Goal: Task Accomplishment & Management: Use online tool/utility

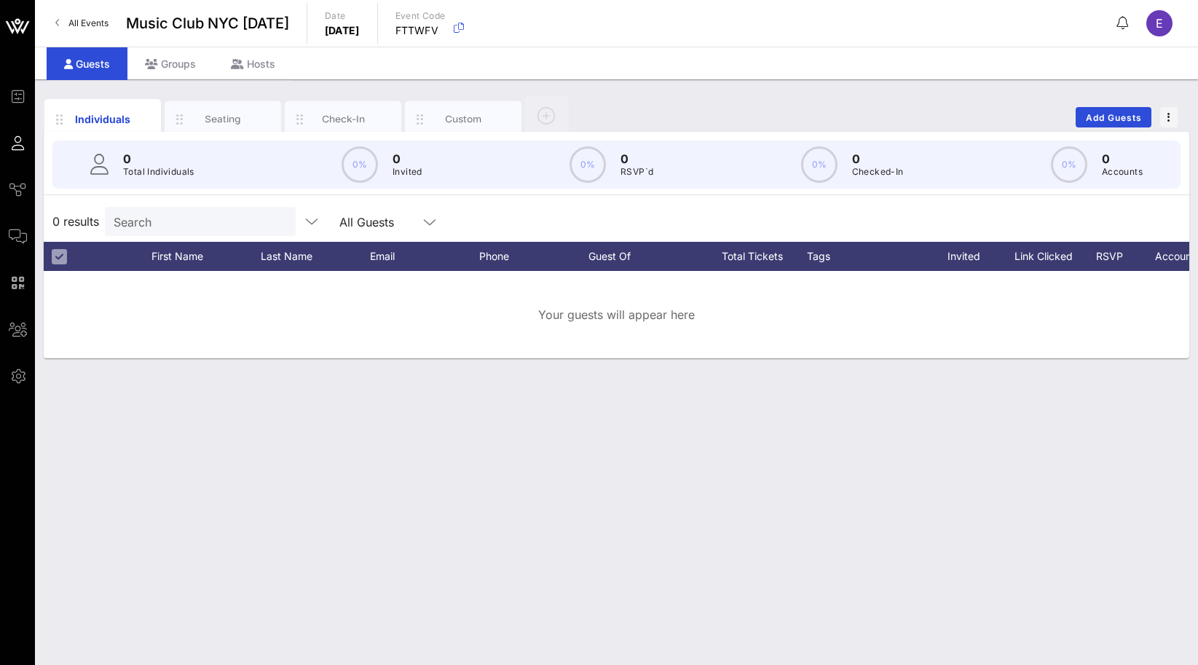
click at [104, 29] on link "All Events" at bounding box center [82, 23] width 71 height 23
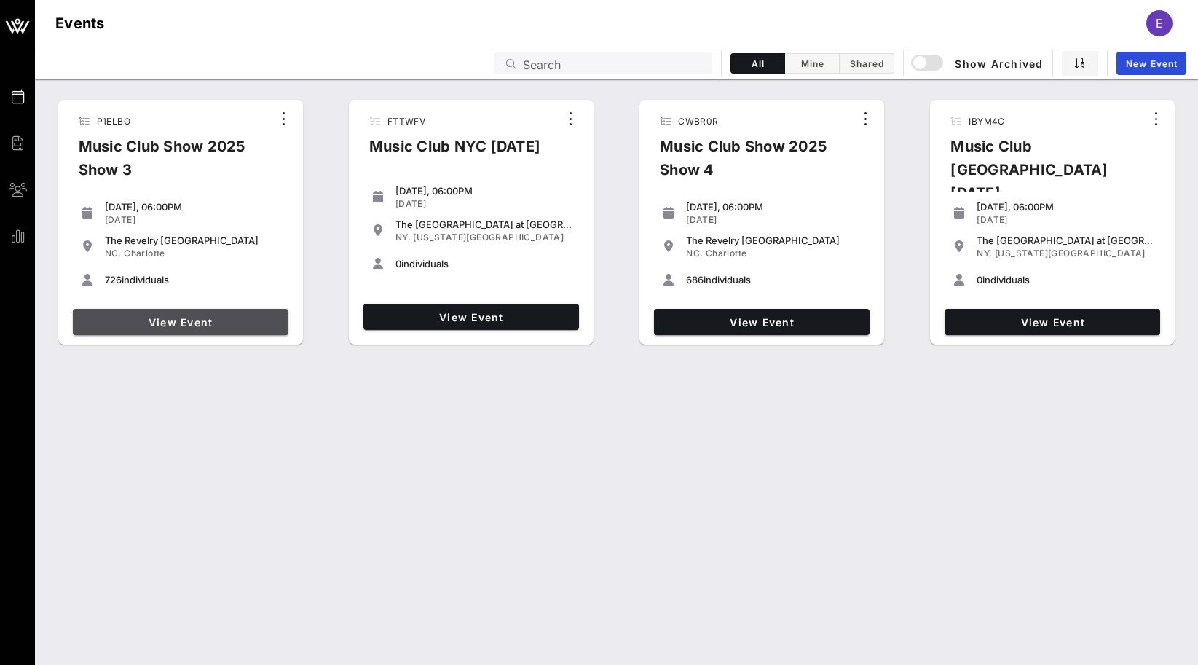
click at [222, 327] on span "View Event" at bounding box center [181, 322] width 204 height 12
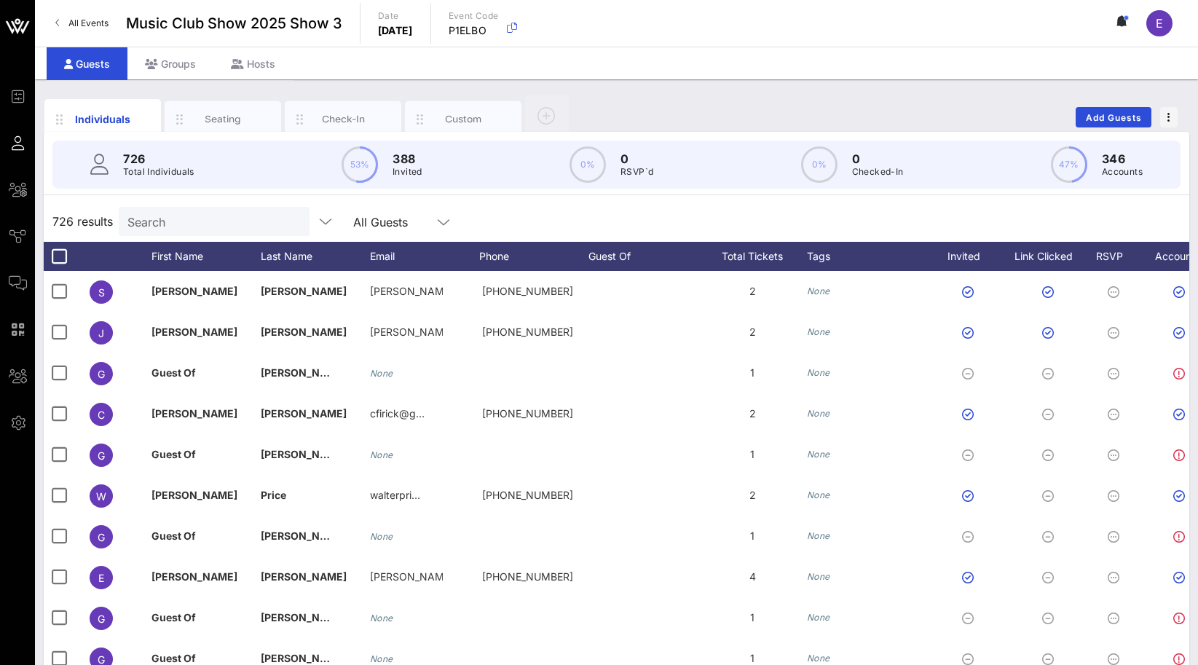
click at [173, 222] on input "Search" at bounding box center [212, 221] width 170 height 19
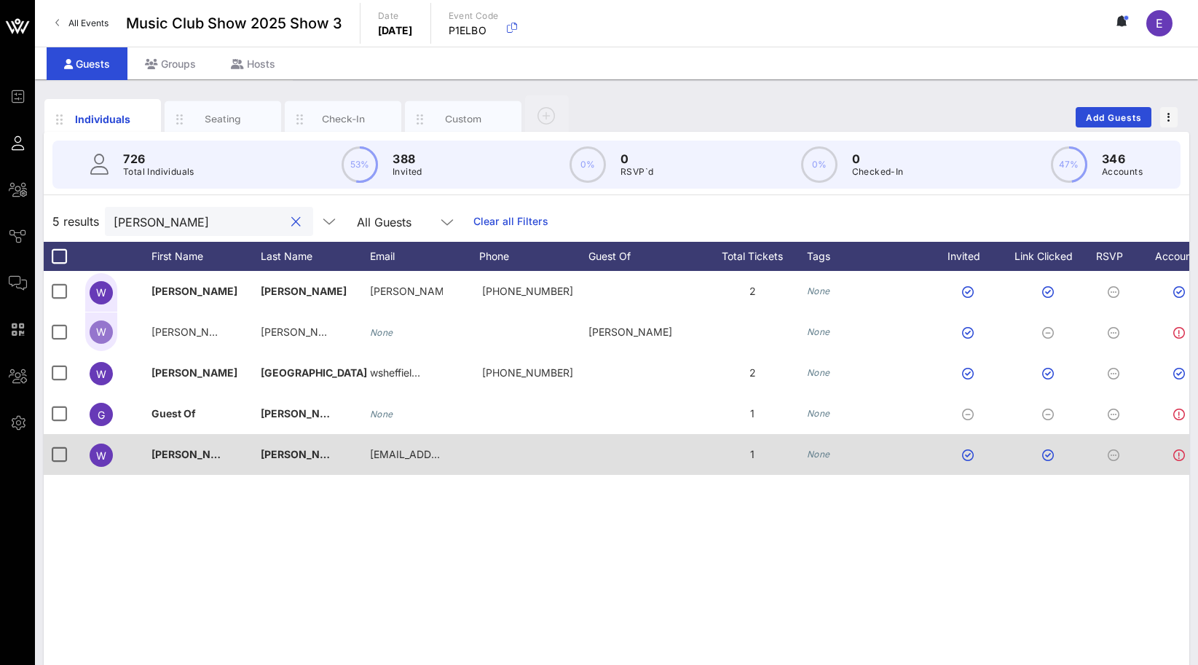
type input "[PERSON_NAME]"
click at [659, 455] on div at bounding box center [642, 454] width 109 height 41
click at [511, 450] on div at bounding box center [533, 454] width 109 height 41
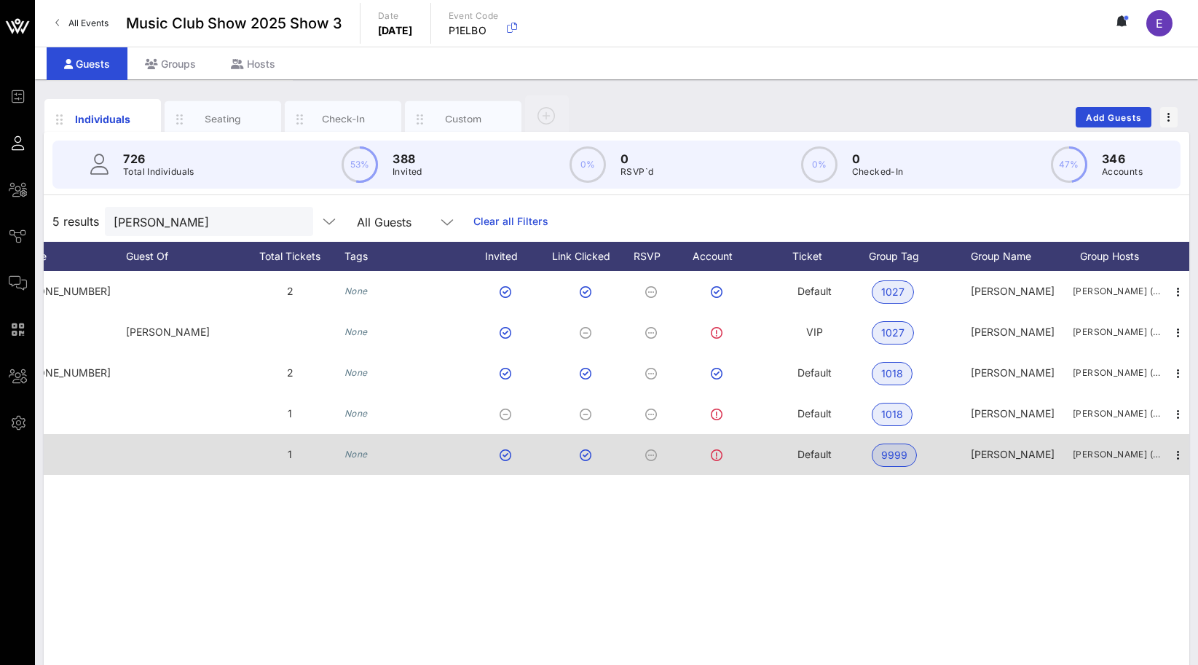
scroll to position [0, 470]
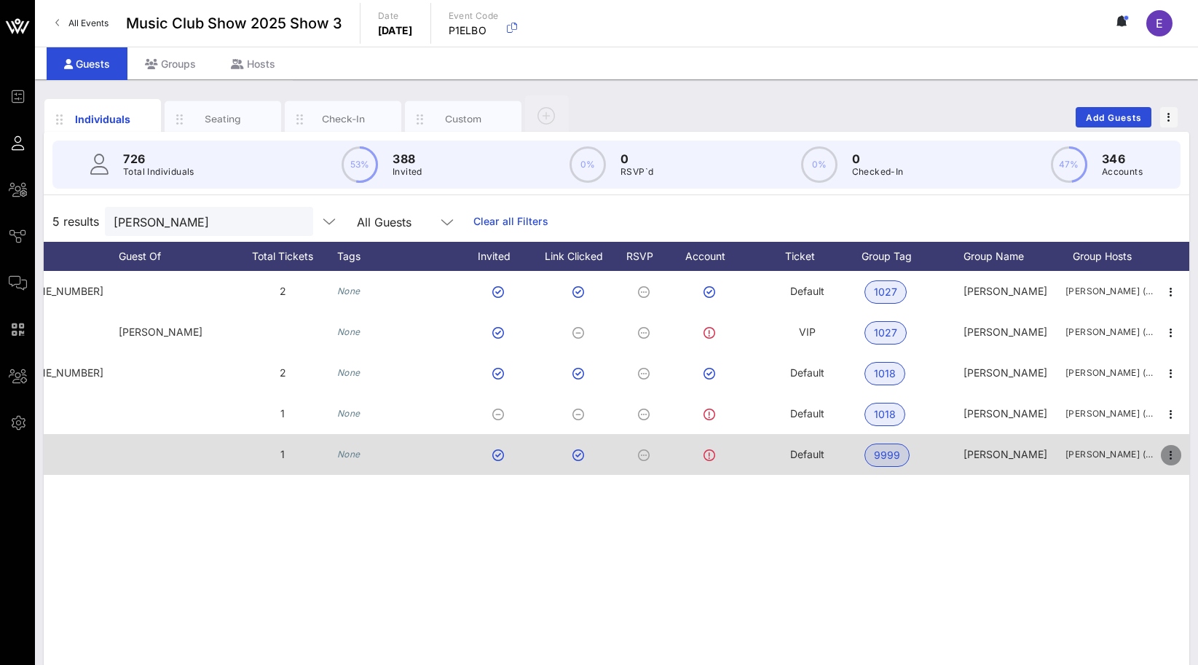
click at [1168, 455] on icon "button" at bounding box center [1170, 454] width 17 height 17
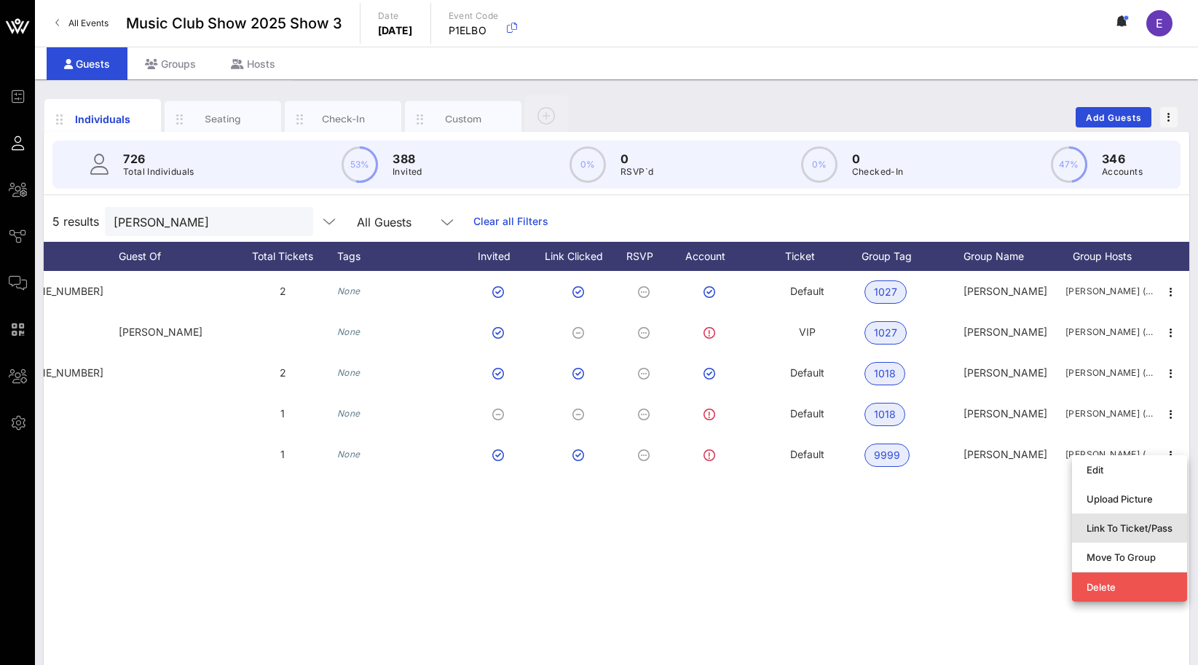
click at [1113, 524] on div "Link To Ticket/Pass" at bounding box center [1129, 528] width 86 height 12
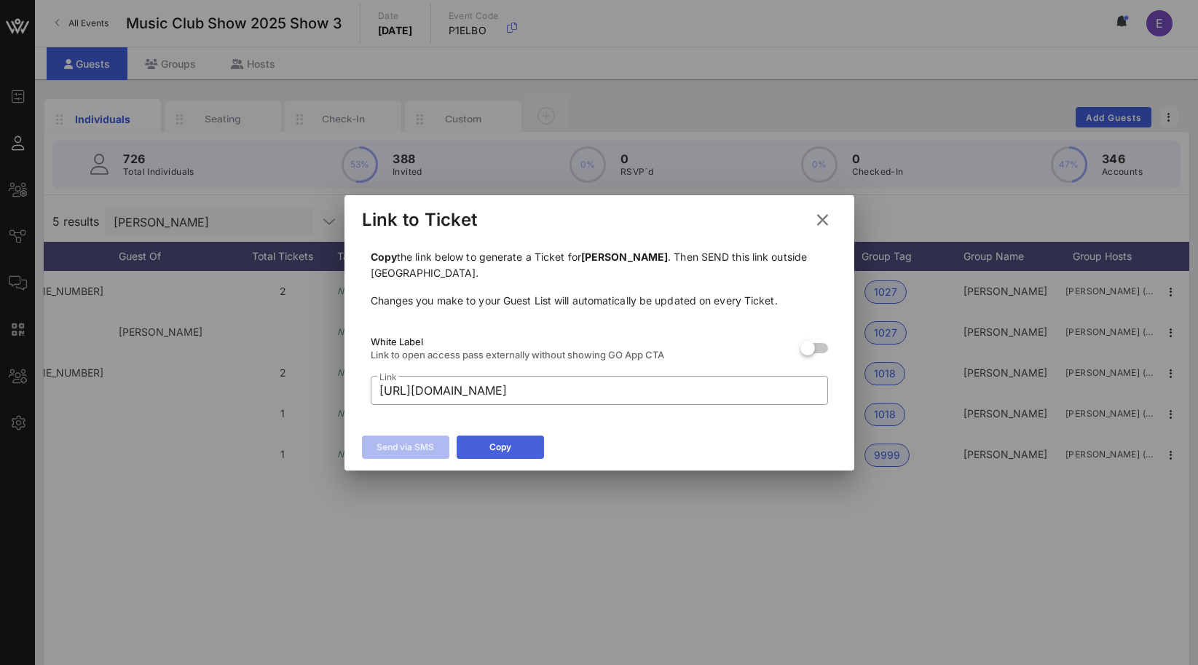
click at [516, 451] on button "Copy" at bounding box center [500, 446] width 87 height 23
click at [816, 224] on icon at bounding box center [822, 220] width 25 height 25
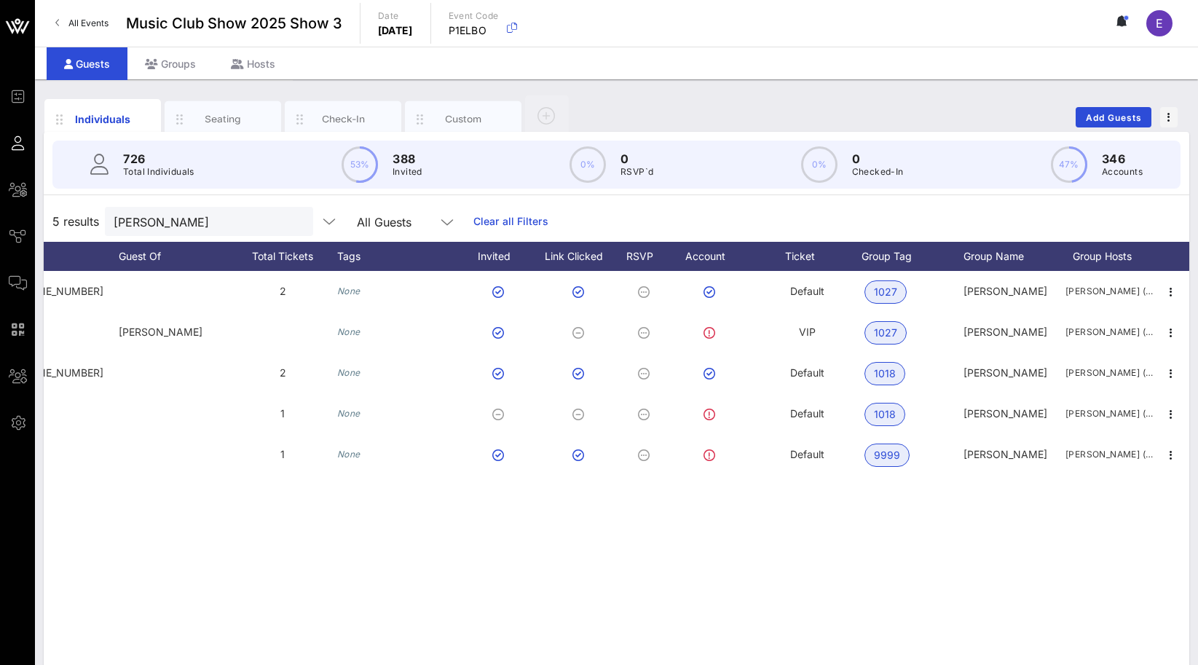
click at [94, 20] on span "All Events" at bounding box center [88, 22] width 40 height 11
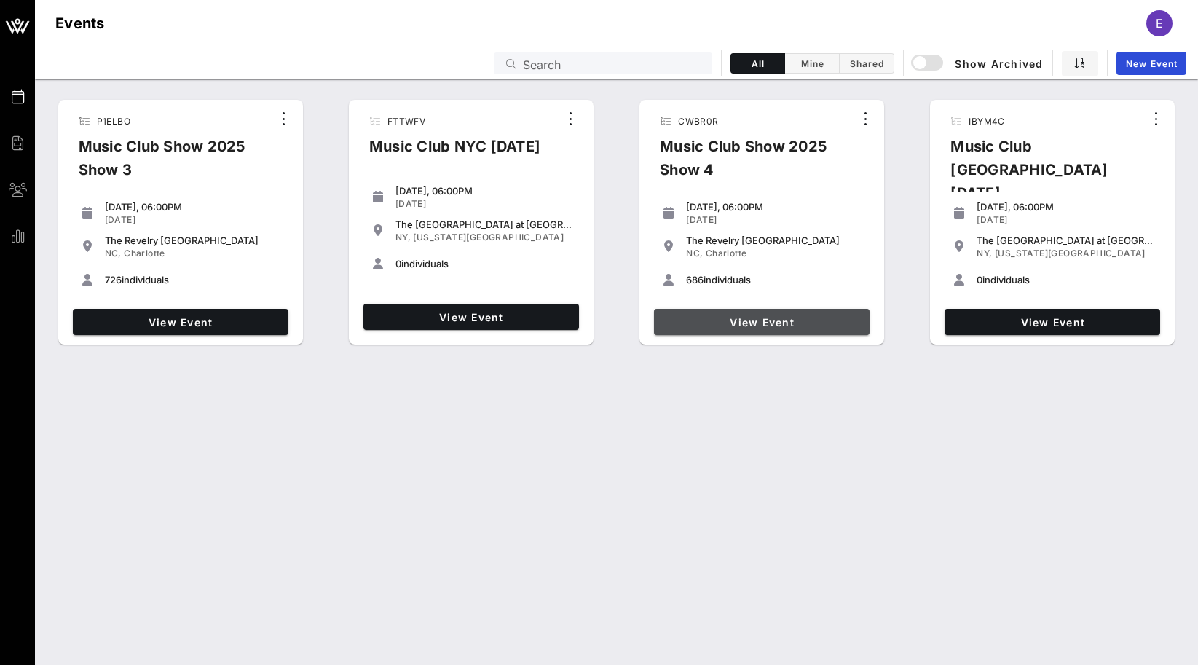
click at [762, 325] on span "View Event" at bounding box center [762, 322] width 204 height 12
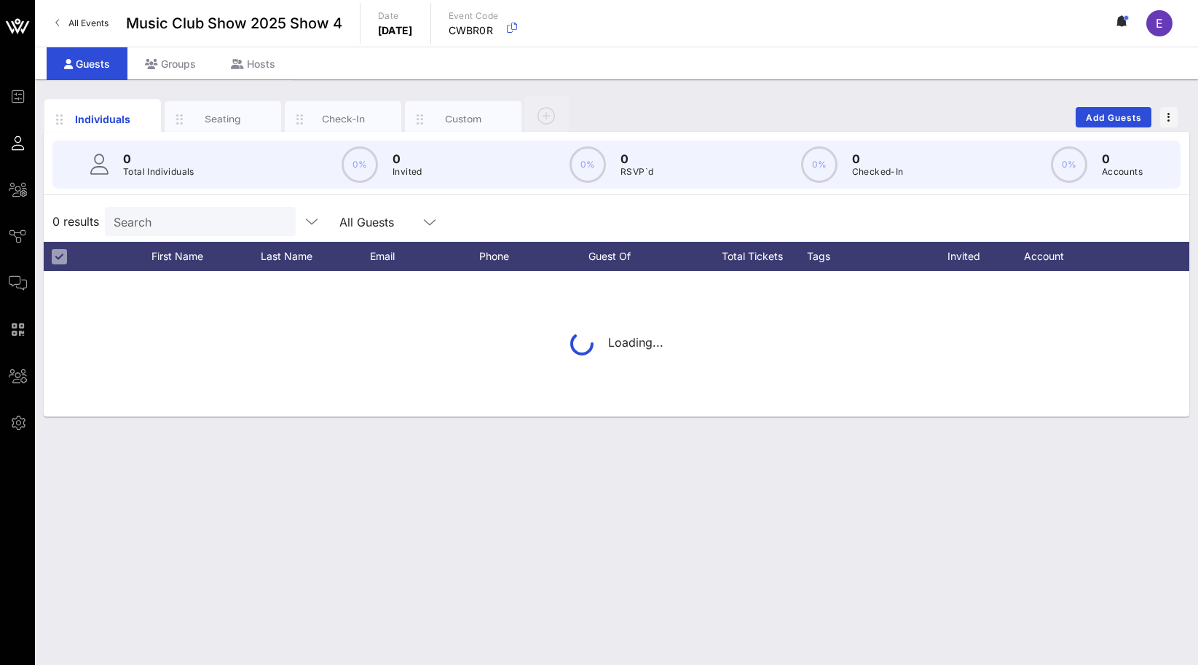
click at [189, 232] on div "Search" at bounding box center [199, 221] width 170 height 29
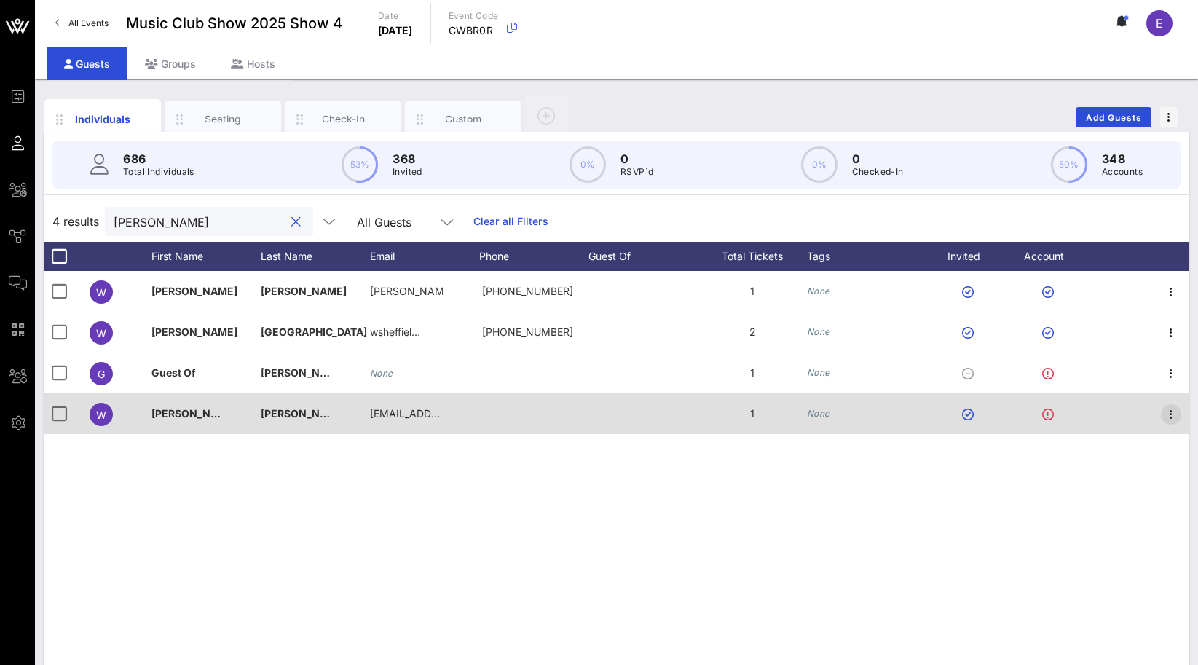
type input "[PERSON_NAME]"
click at [1168, 406] on icon "button" at bounding box center [1170, 414] width 17 height 17
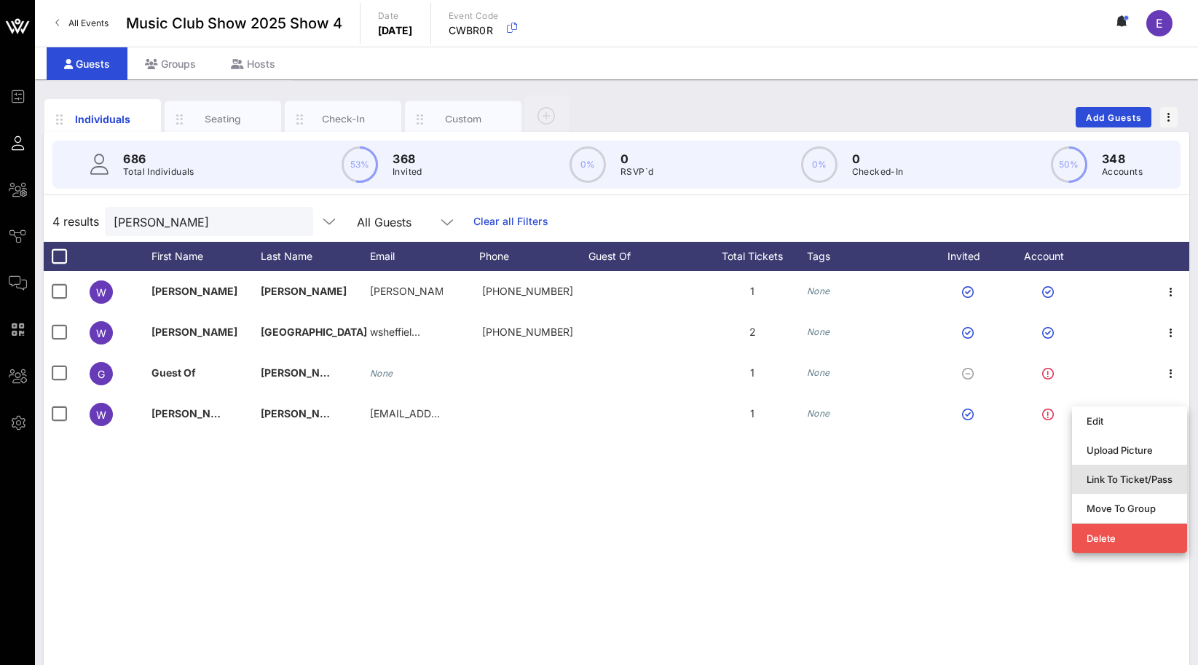
click at [1122, 476] on div "Link To Ticket/Pass" at bounding box center [1129, 479] width 86 height 12
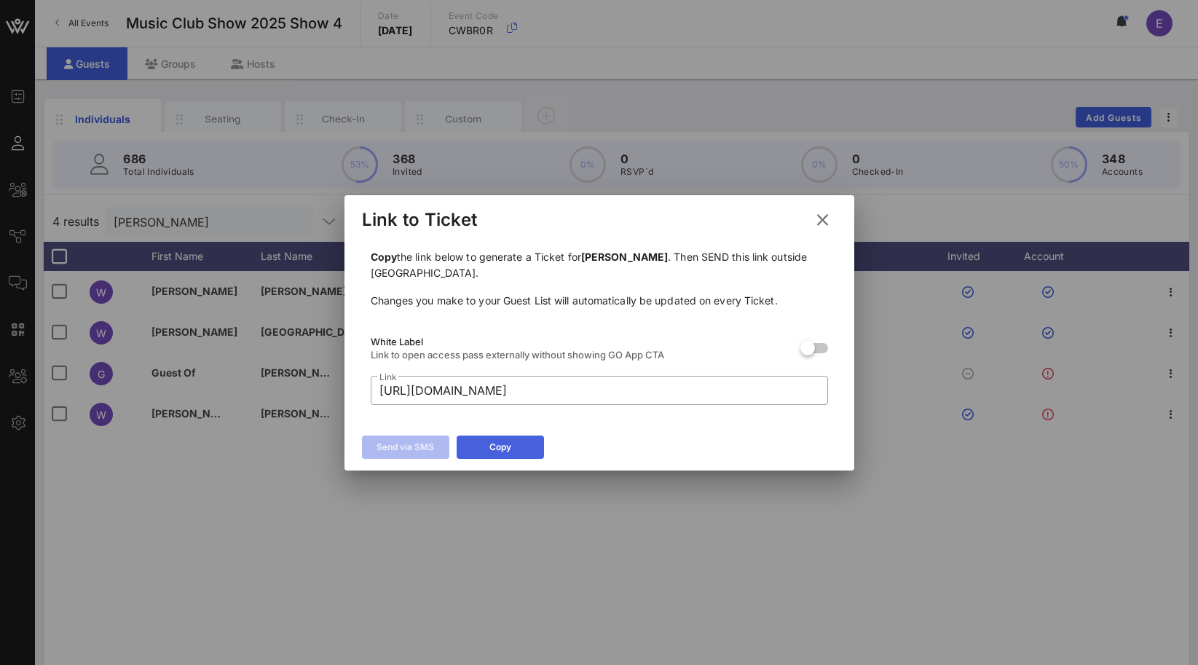
click at [529, 439] on button "Copy" at bounding box center [500, 446] width 87 height 23
